Goal: Transaction & Acquisition: Book appointment/travel/reservation

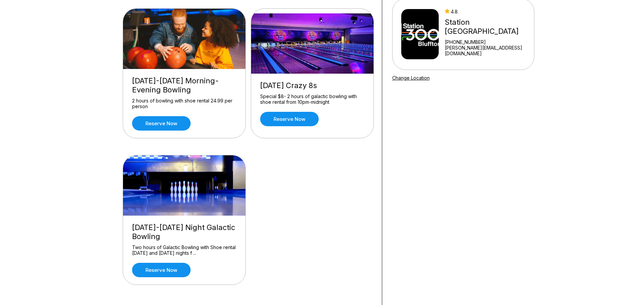
scroll to position [67, 0]
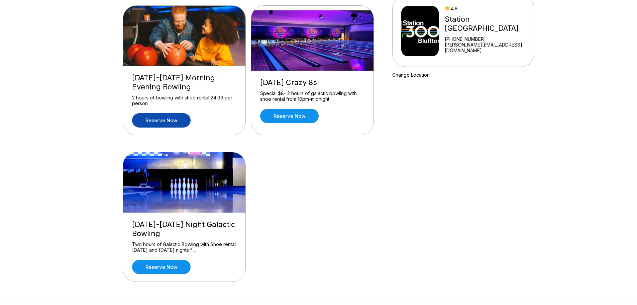
click at [169, 121] on link "Reserve now" at bounding box center [161, 120] width 58 height 14
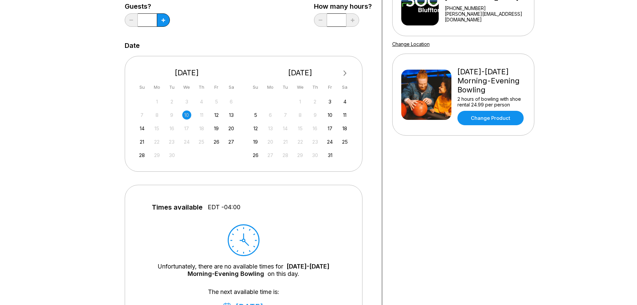
scroll to position [100, 0]
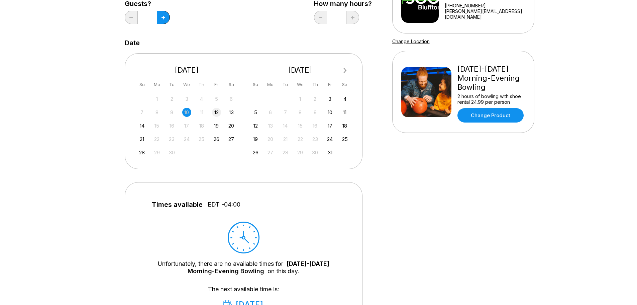
click at [217, 113] on div "12" at bounding box center [216, 112] width 9 height 9
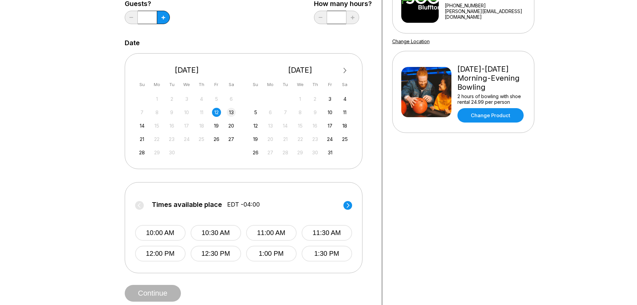
click at [231, 114] on div "13" at bounding box center [231, 112] width 9 height 9
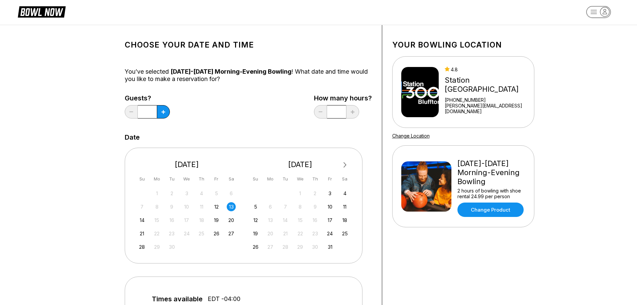
scroll to position [0, 0]
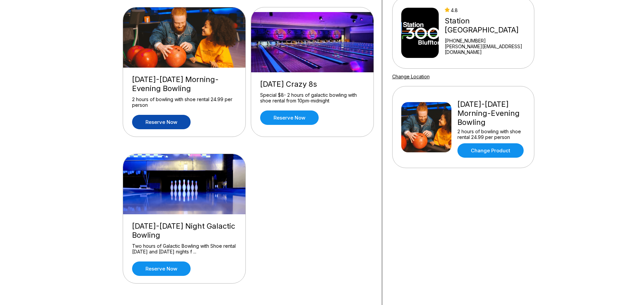
scroll to position [67, 0]
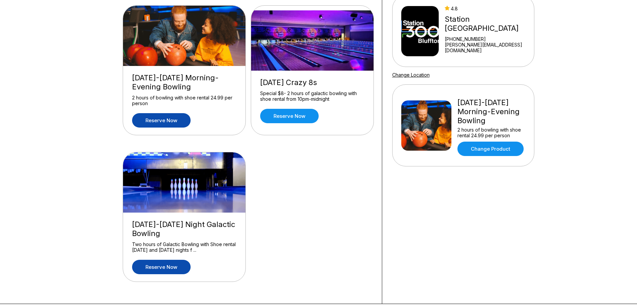
click at [170, 265] on link "Reserve now" at bounding box center [161, 266] width 58 height 14
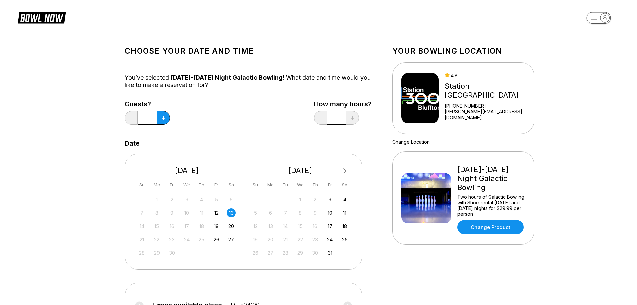
scroll to position [100, 0]
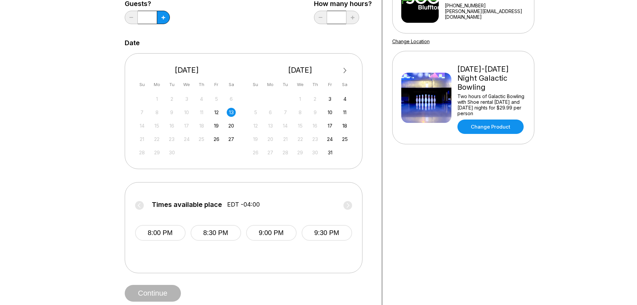
click at [139, 205] on label "Times available place EDT -04:00" at bounding box center [243, 206] width 217 height 11
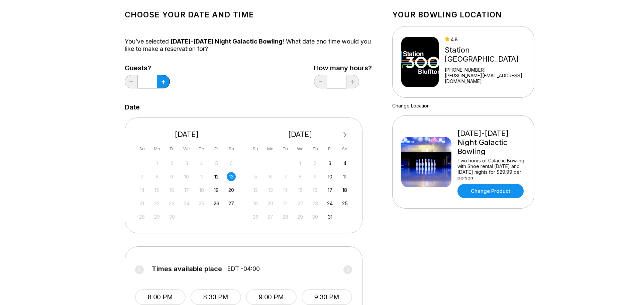
scroll to position [33, 0]
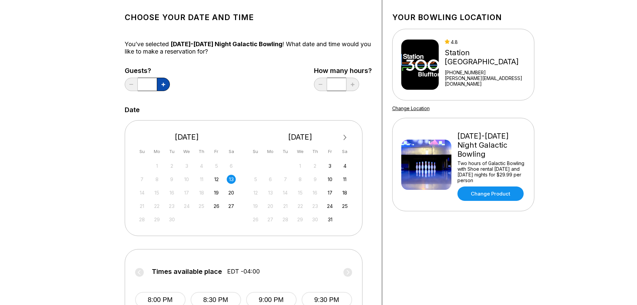
click at [165, 82] on button at bounding box center [163, 84] width 13 height 13
click at [166, 83] on button at bounding box center [163, 84] width 13 height 13
click at [132, 85] on button at bounding box center [131, 84] width 13 height 13
type input "*"
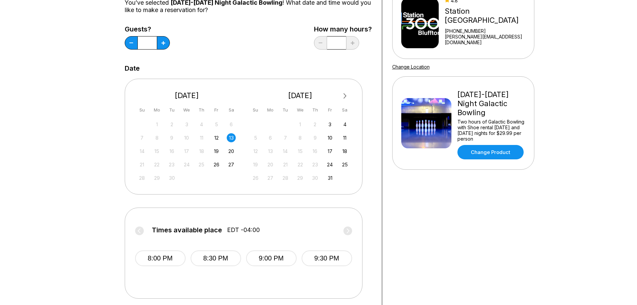
scroll to position [134, 0]
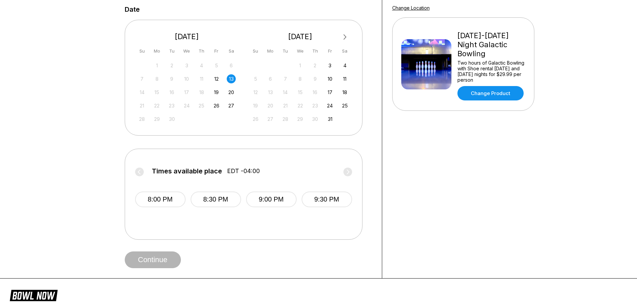
click at [141, 171] on label "Times available place EDT -04:00" at bounding box center [243, 172] width 217 height 11
click at [350, 172] on label "Times available place EDT -04:00" at bounding box center [243, 172] width 217 height 11
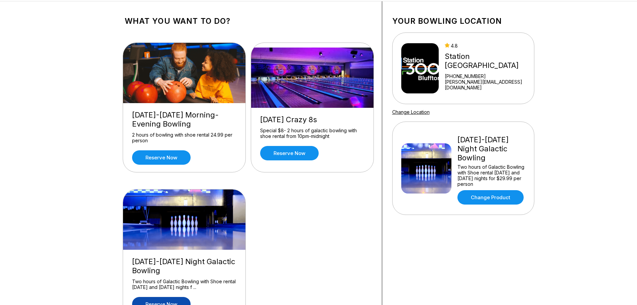
scroll to position [67, 0]
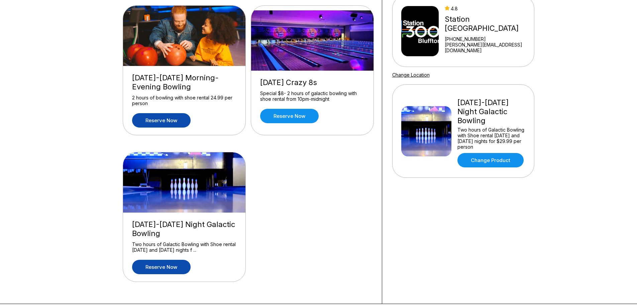
click at [169, 120] on link "Reserve now" at bounding box center [161, 120] width 58 height 14
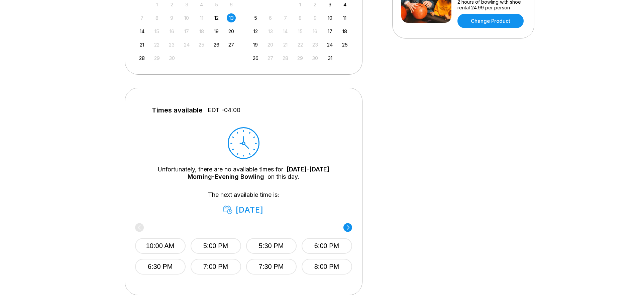
scroll to position [134, 0]
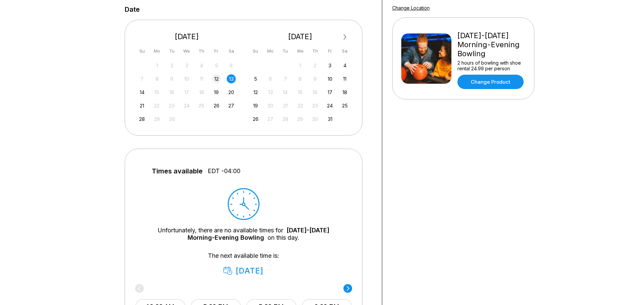
click at [218, 80] on div "12" at bounding box center [216, 78] width 9 height 9
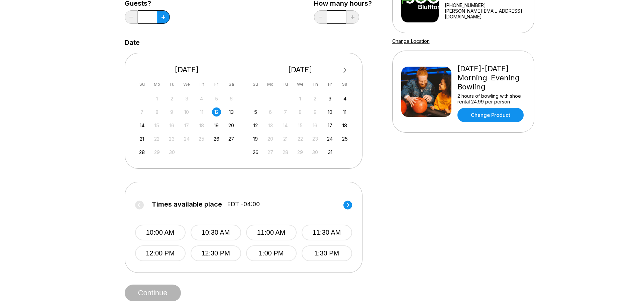
scroll to position [100, 0]
click at [336, 199] on div "Times available place EDT -04:00 10:00 AM 10:30 AM 11:00 AM 11:30 AM 12:00 PM 1…" at bounding box center [243, 226] width 217 height 69
click at [352, 204] on div "Times available place EDT -04:00 10:00 AM 10:30 AM 11:00 AM 11:30 AM 12:00 PM 1…" at bounding box center [244, 227] width 238 height 91
click at [349, 203] on circle at bounding box center [347, 205] width 9 height 9
click at [345, 206] on circle at bounding box center [347, 205] width 9 height 9
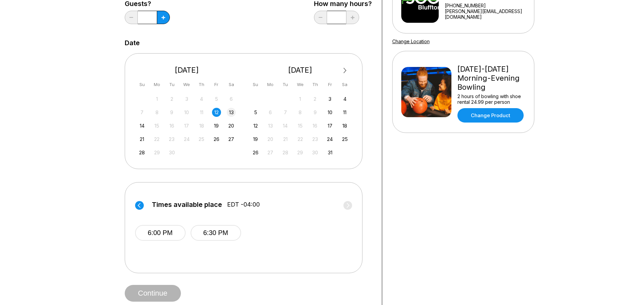
click at [233, 114] on div "13" at bounding box center [231, 112] width 9 height 9
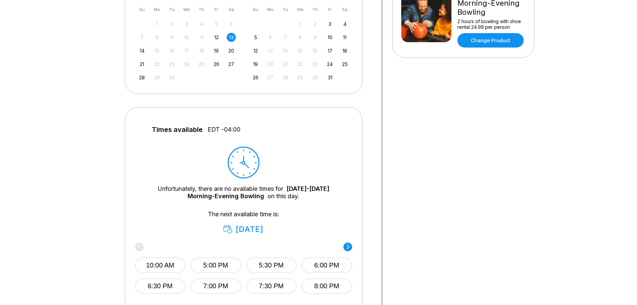
scroll to position [234, 0]
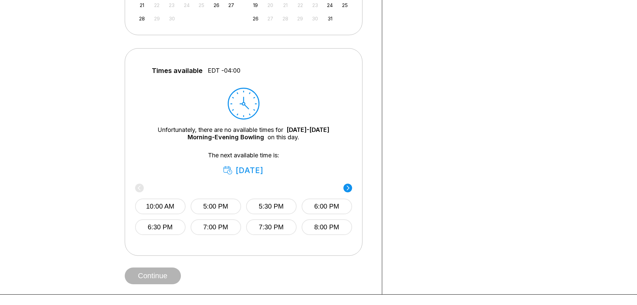
click at [348, 187] on icon at bounding box center [347, 187] width 3 height 5
click at [139, 188] on circle at bounding box center [139, 187] width 9 height 9
click at [139, 188] on div "10:00 AM 5:00 PM 5:30 PM 6:00 PM 6:30 PM 7:00 PM 7:30 PM 8:00 PM" at bounding box center [239, 210] width 217 height 50
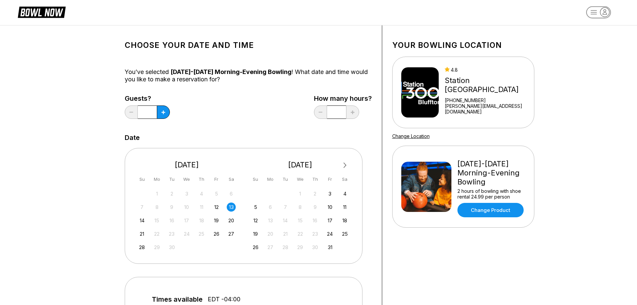
scroll to position [0, 0]
